Goal: Navigation & Orientation: Understand site structure

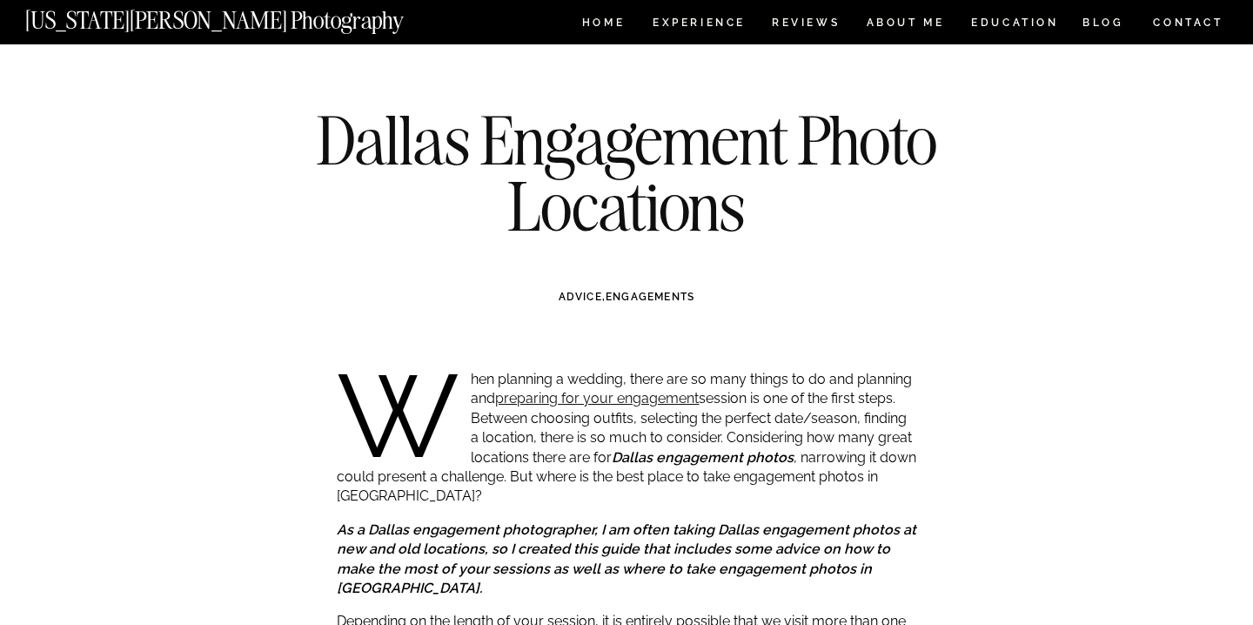
click at [1168, 24] on nav "CONTACT" at bounding box center [1188, 22] width 72 height 19
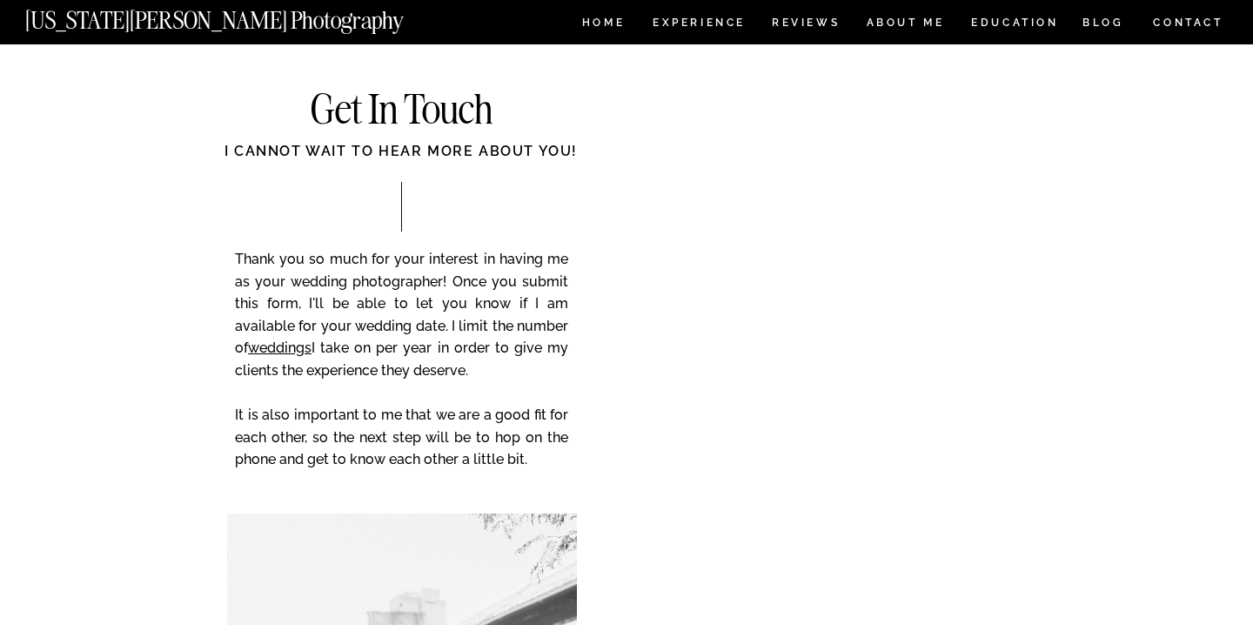
scroll to position [41, 0]
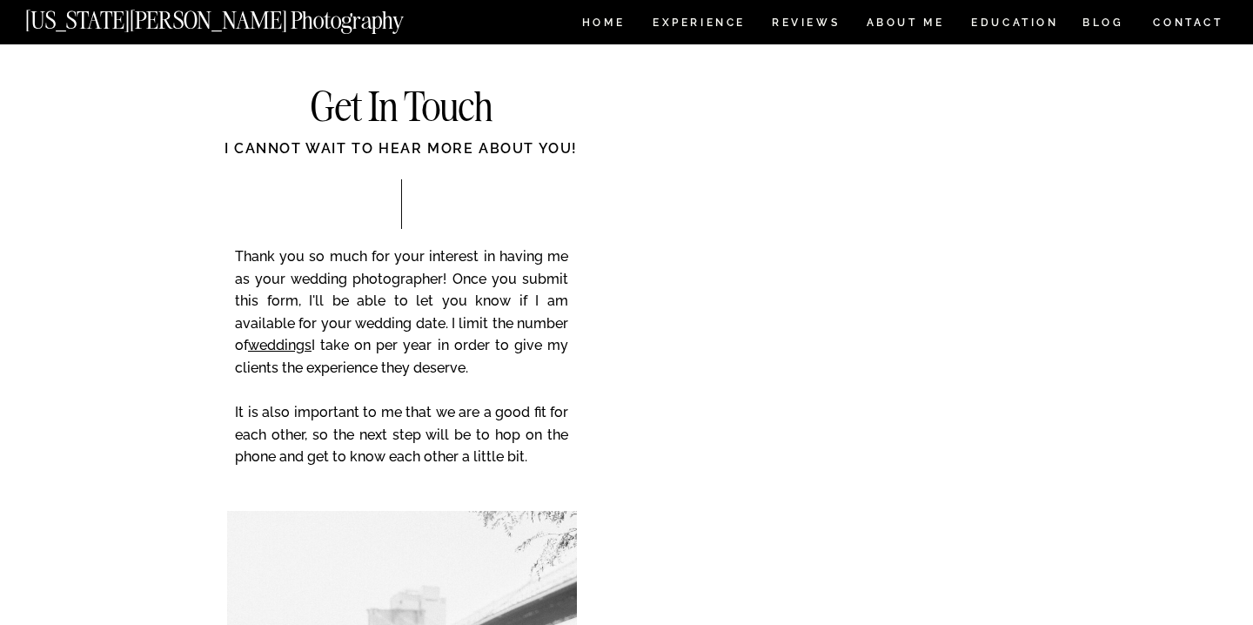
click at [535, 275] on p "Thank you so much for your interest in having me as your wedding photographer! …" at bounding box center [401, 368] width 333 height 247
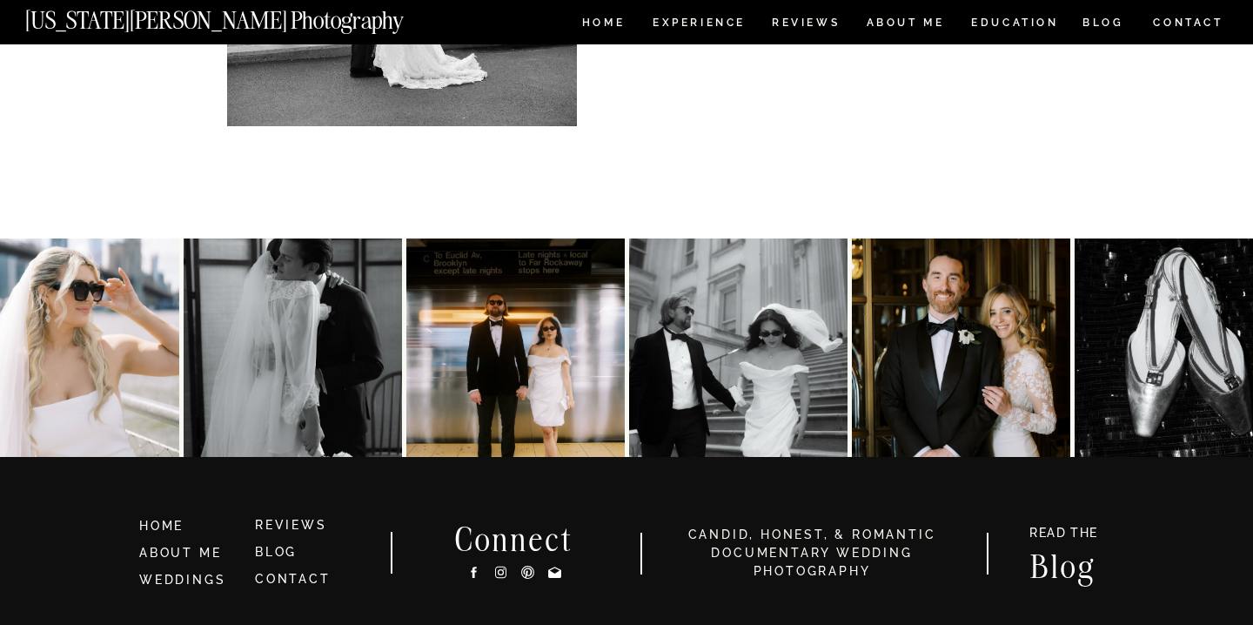
scroll to position [0, 0]
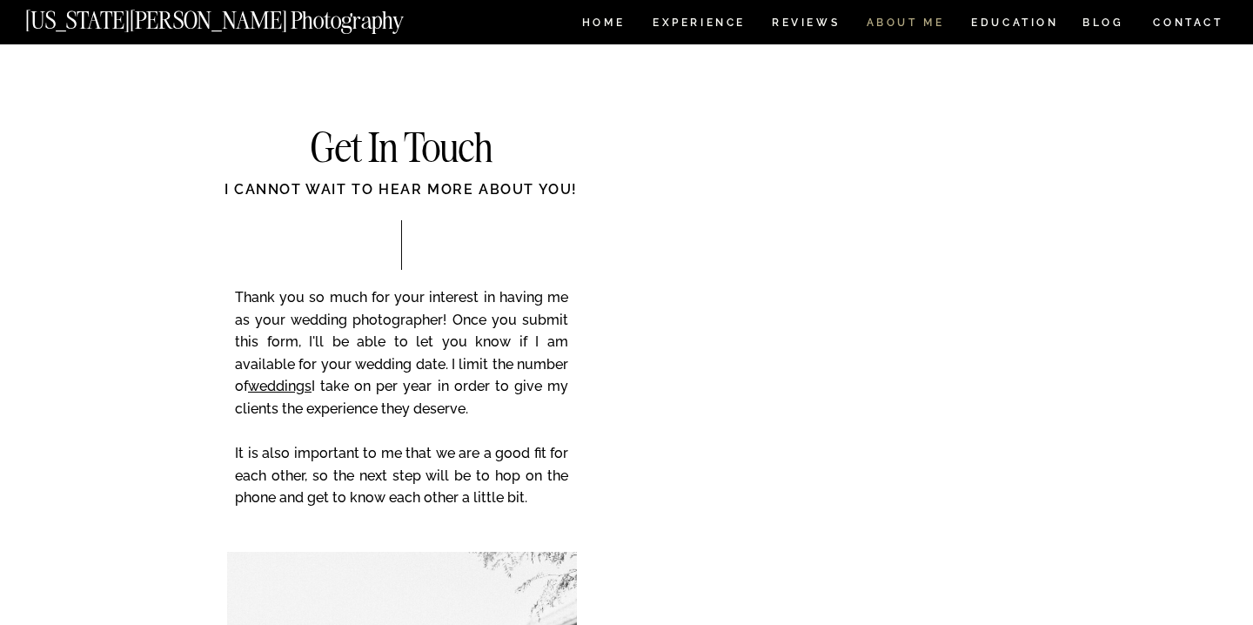
click at [921, 21] on nav "ABOUT ME" at bounding box center [905, 24] width 79 height 15
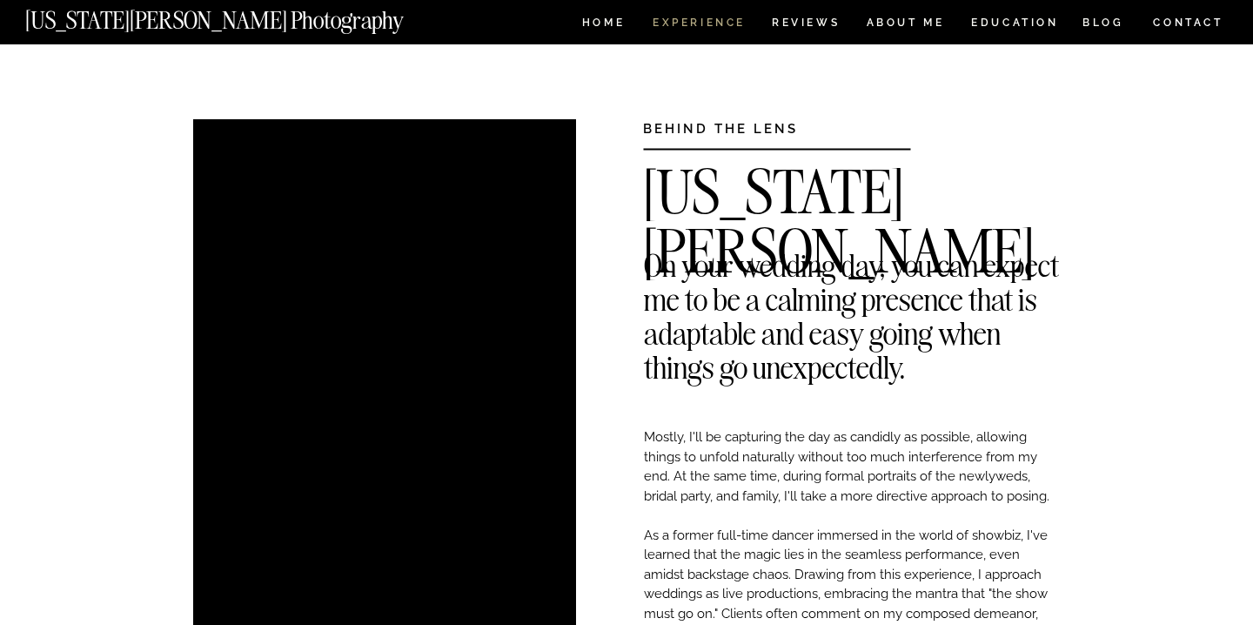
click at [683, 25] on nav "Experience" at bounding box center [698, 24] width 91 height 15
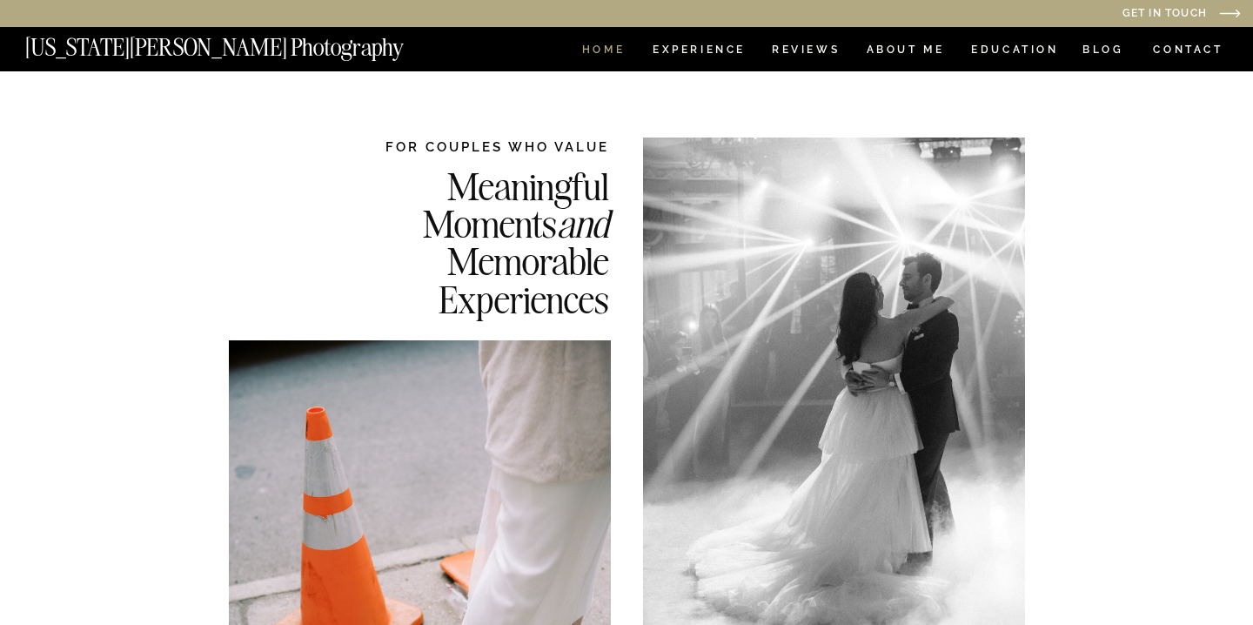
click at [611, 47] on nav "HOME" at bounding box center [604, 51] width 50 height 15
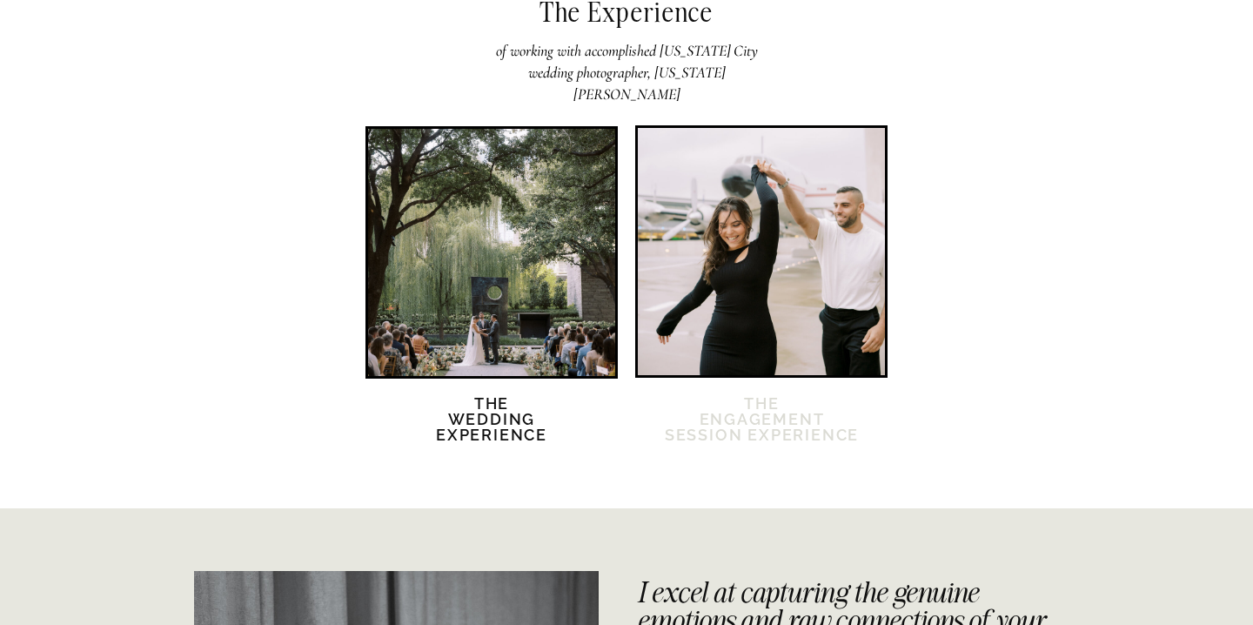
scroll to position [3445, 0]
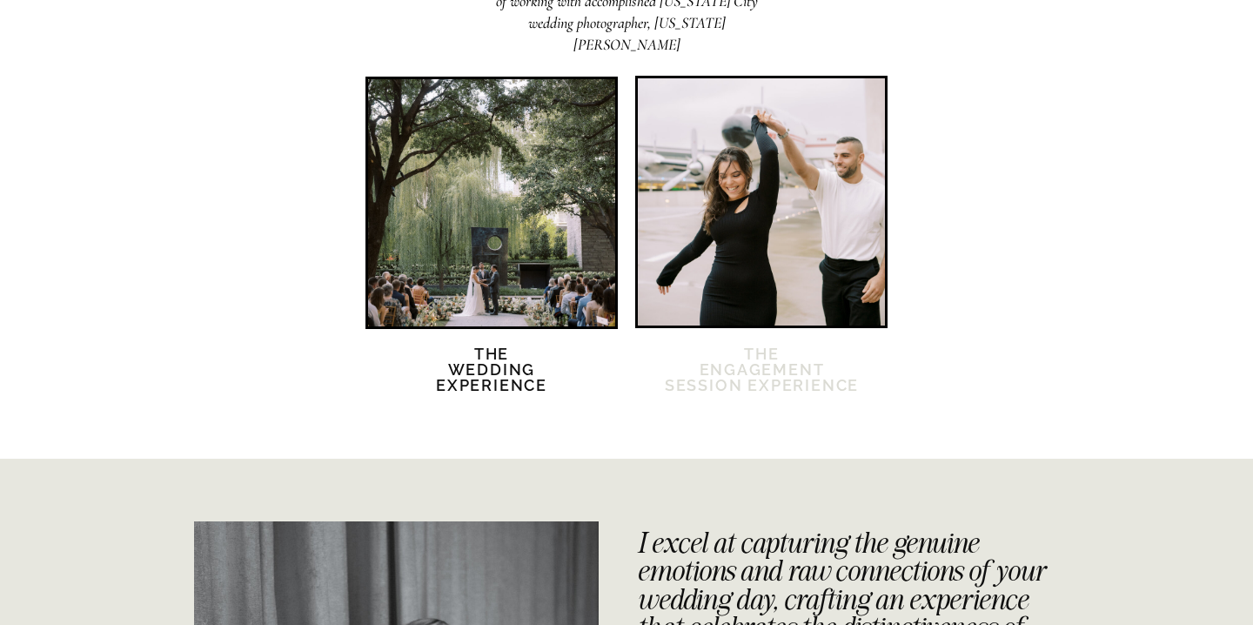
click at [741, 398] on h2 "The Engagement session Experience" at bounding box center [762, 380] width 198 height 68
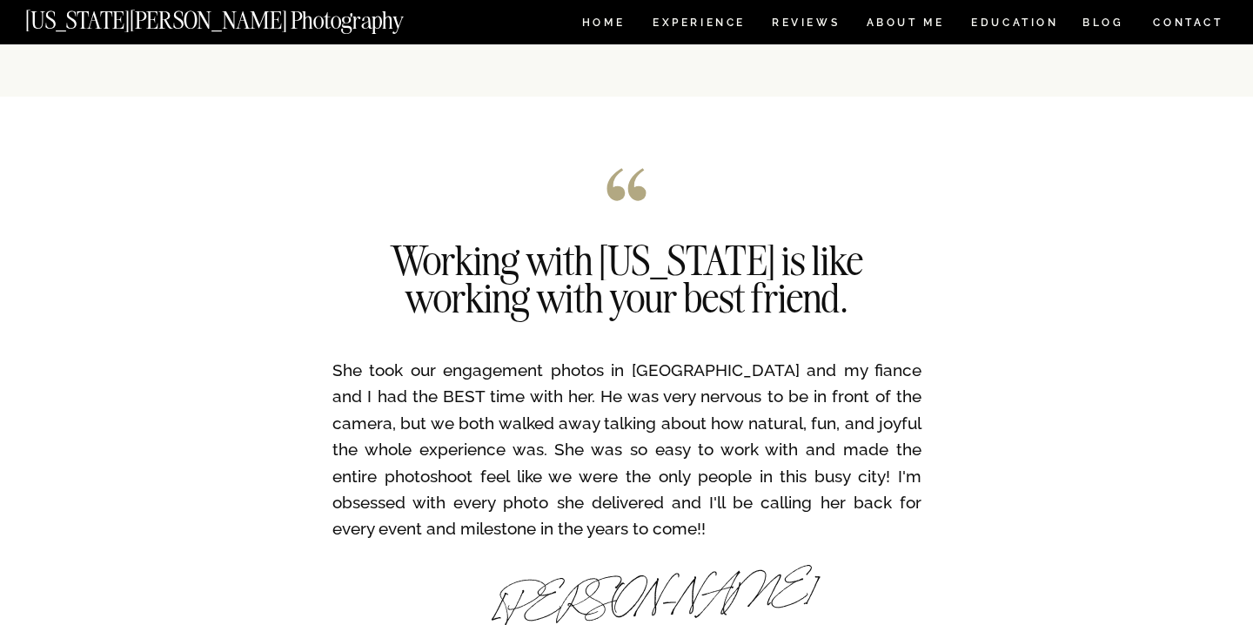
scroll to position [2875, 0]
